Goal: Task Accomplishment & Management: Manage account settings

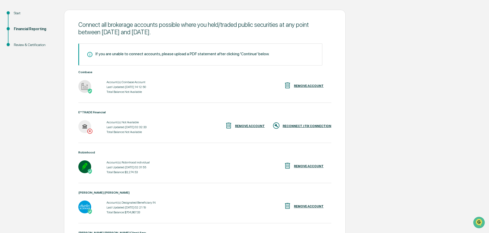
click at [319, 123] on div "RECONNECT / FIX CONNECTION" at bounding box center [301, 126] width 59 height 8
click at [265, 125] on div "REMOVE ACCOUNT" at bounding box center [250, 126] width 30 height 4
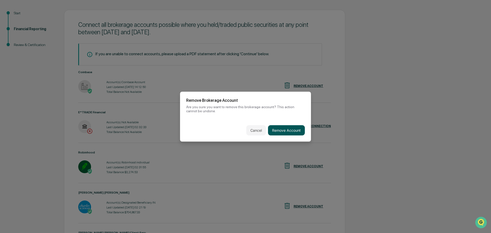
click at [283, 129] on button "Remove Account" at bounding box center [286, 130] width 37 height 10
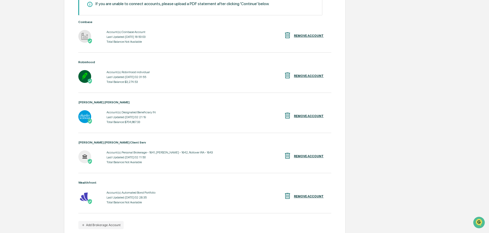
scroll to position [125, 0]
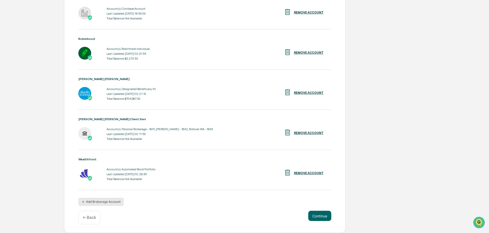
click at [101, 201] on button "Add Brokerage Account" at bounding box center [100, 202] width 45 height 8
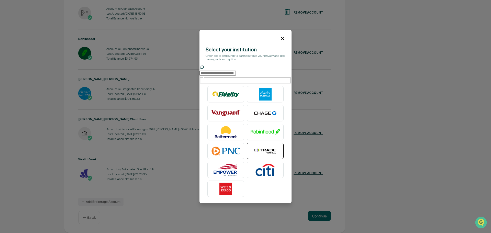
click at [266, 150] on img at bounding box center [265, 151] width 29 height 13
click at [229, 72] on input "text" at bounding box center [218, 73] width 36 height 5
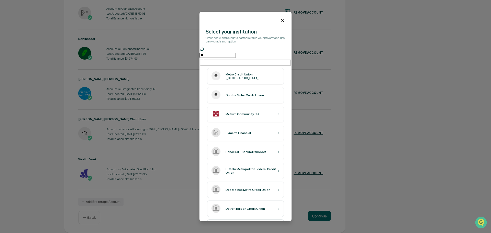
type input "*"
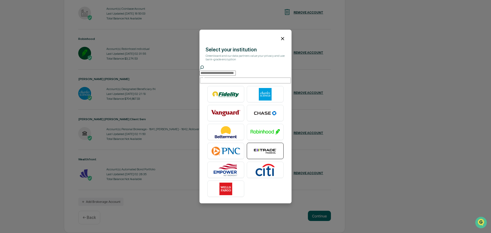
click at [259, 145] on img at bounding box center [265, 151] width 29 height 13
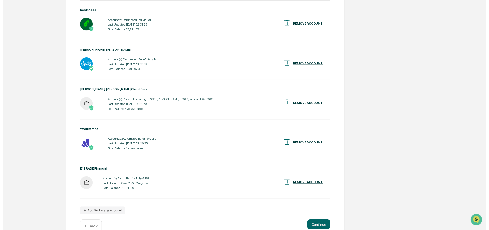
scroll to position [165, 0]
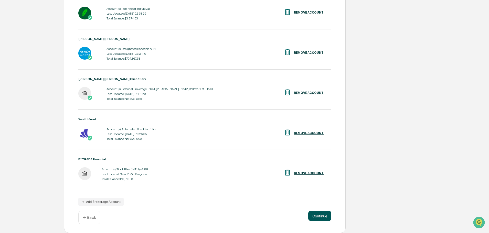
click at [324, 220] on button "Continue" at bounding box center [319, 216] width 23 height 10
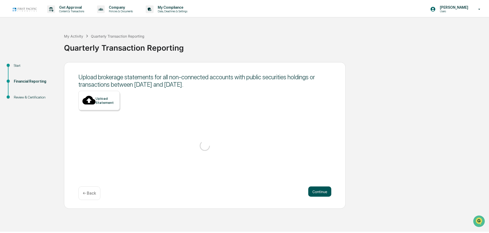
scroll to position [0, 0]
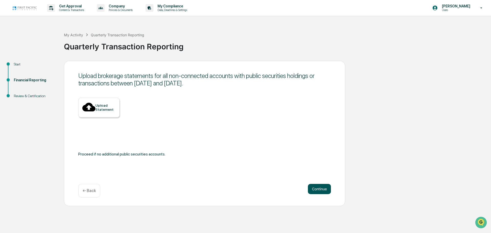
click at [322, 190] on button "Continue" at bounding box center [319, 189] width 23 height 10
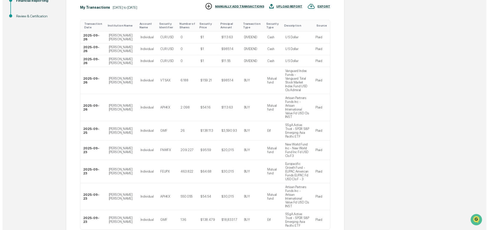
scroll to position [81, 0]
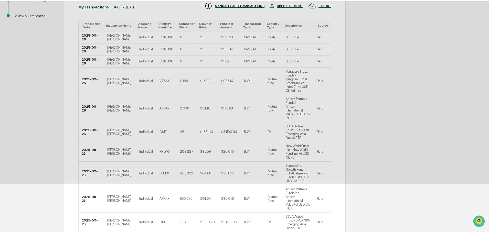
scroll to position [0, 0]
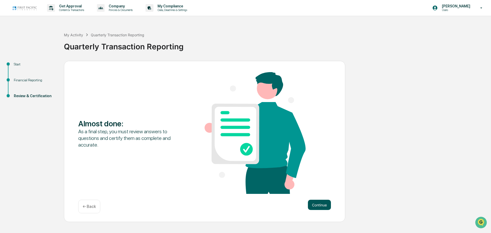
click at [325, 205] on button "Continue" at bounding box center [319, 205] width 23 height 10
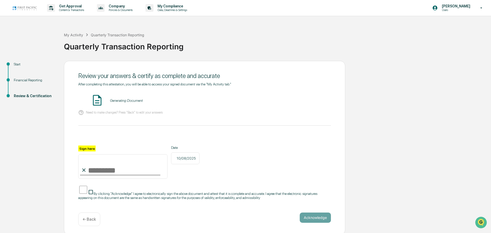
click at [90, 173] on input "Sign here" at bounding box center [122, 166] width 89 height 25
type input "**********"
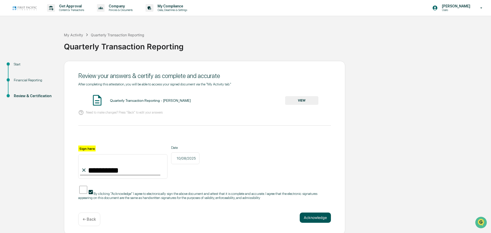
click at [322, 213] on button "Acknowledge" at bounding box center [315, 218] width 31 height 10
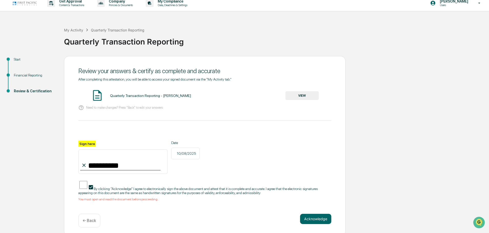
click at [309, 95] on button "VIEW" at bounding box center [301, 95] width 33 height 9
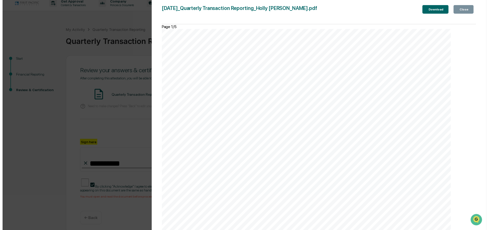
scroll to position [1809, 0]
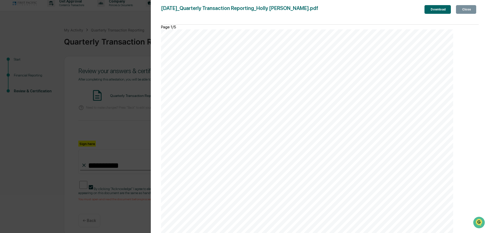
click at [463, 9] on div "Close" at bounding box center [466, 10] width 10 height 4
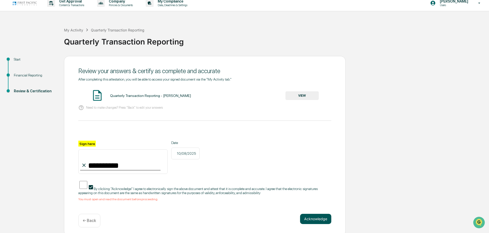
click at [319, 215] on button "Acknowledge" at bounding box center [315, 219] width 31 height 10
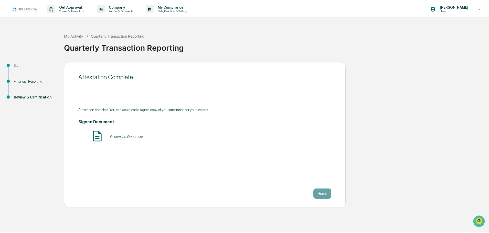
scroll to position [0, 0]
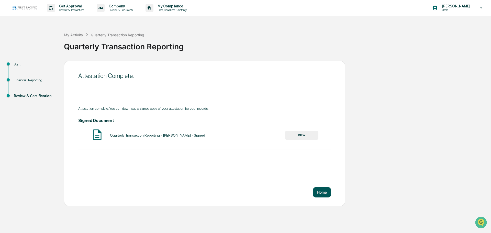
click at [324, 189] on button "Home" at bounding box center [322, 192] width 18 height 10
